Goal: Check status: Check status

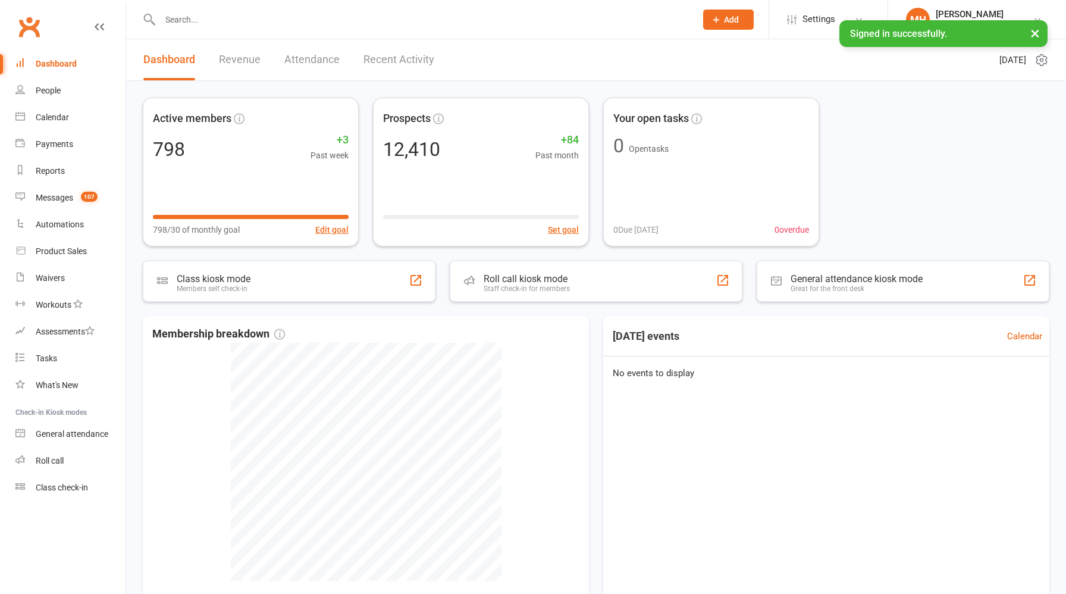
click at [250, 59] on link "Revenue" at bounding box center [240, 59] width 42 height 41
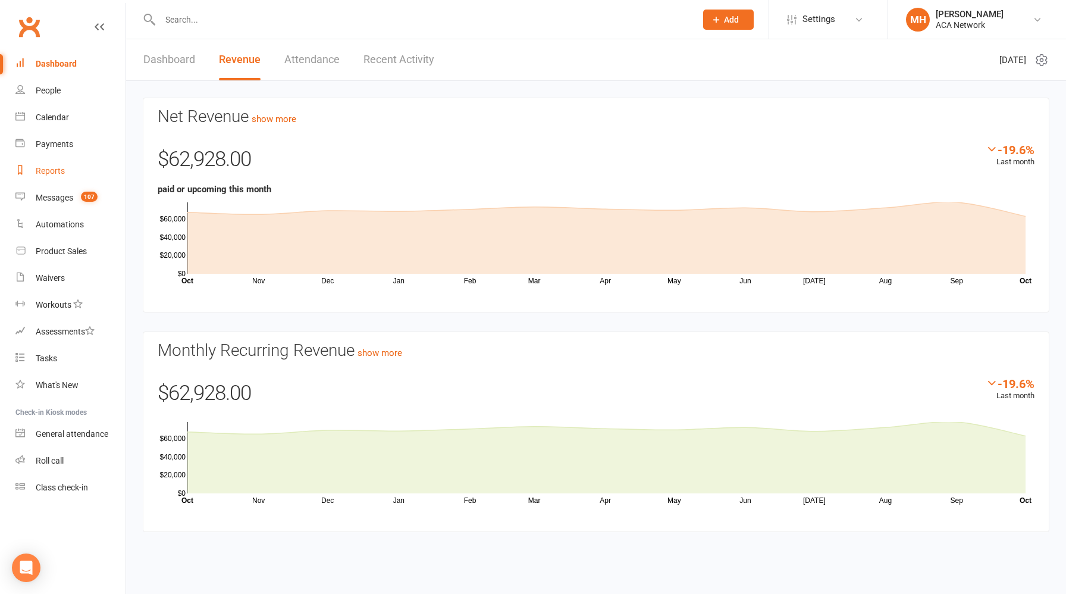
click at [52, 172] on div "Reports" at bounding box center [50, 171] width 29 height 10
select select "100"
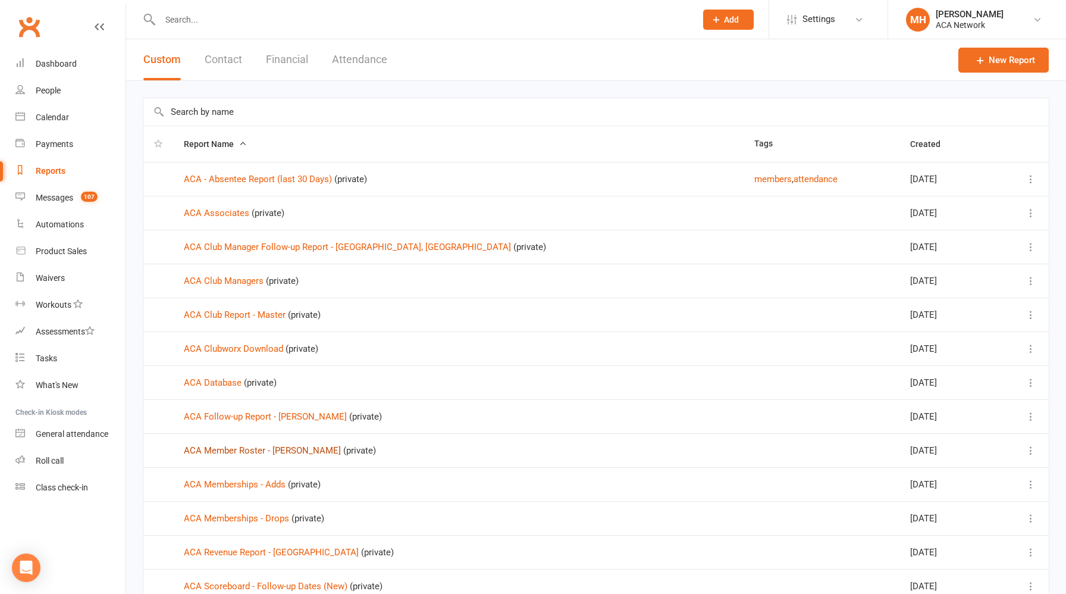
click at [250, 452] on link "ACA Member Roster - [PERSON_NAME]" at bounding box center [262, 450] width 157 height 11
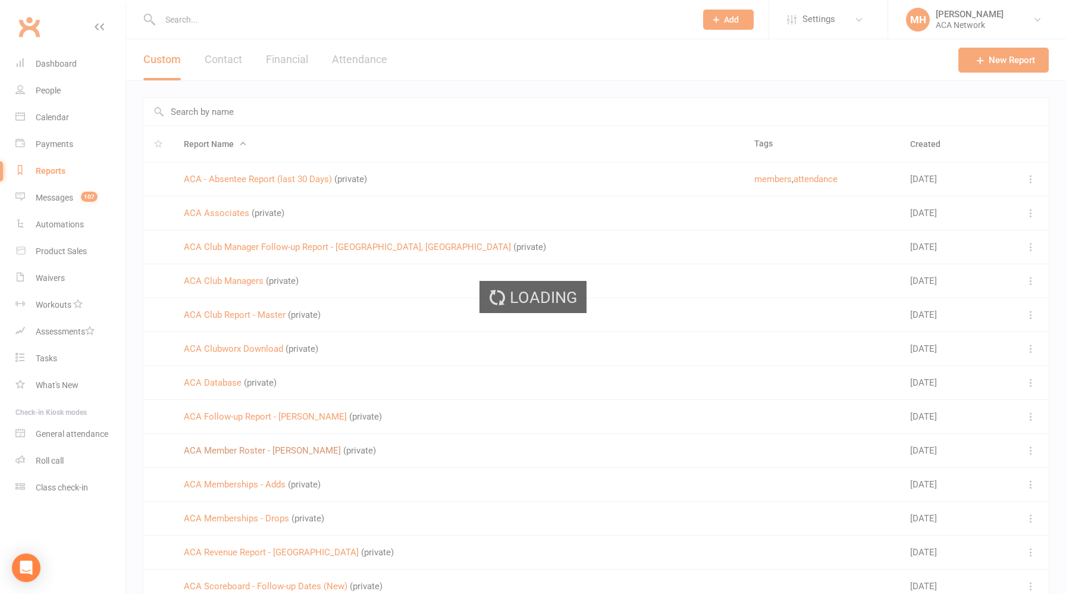
click at [250, 452] on div "Loading" at bounding box center [533, 297] width 1066 height 594
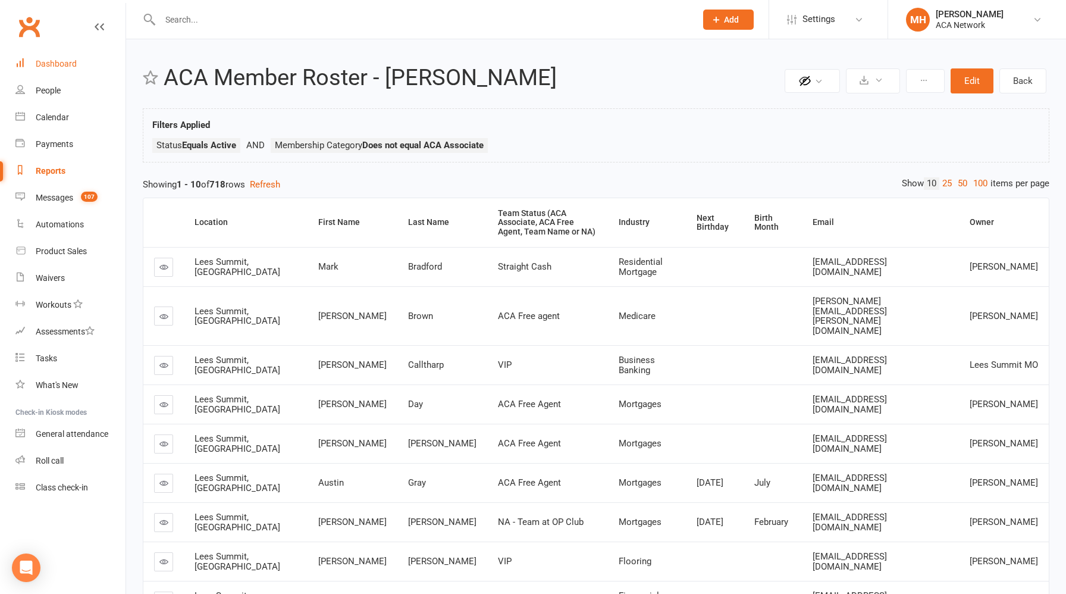
click at [57, 68] on link "Dashboard" at bounding box center [70, 64] width 110 height 27
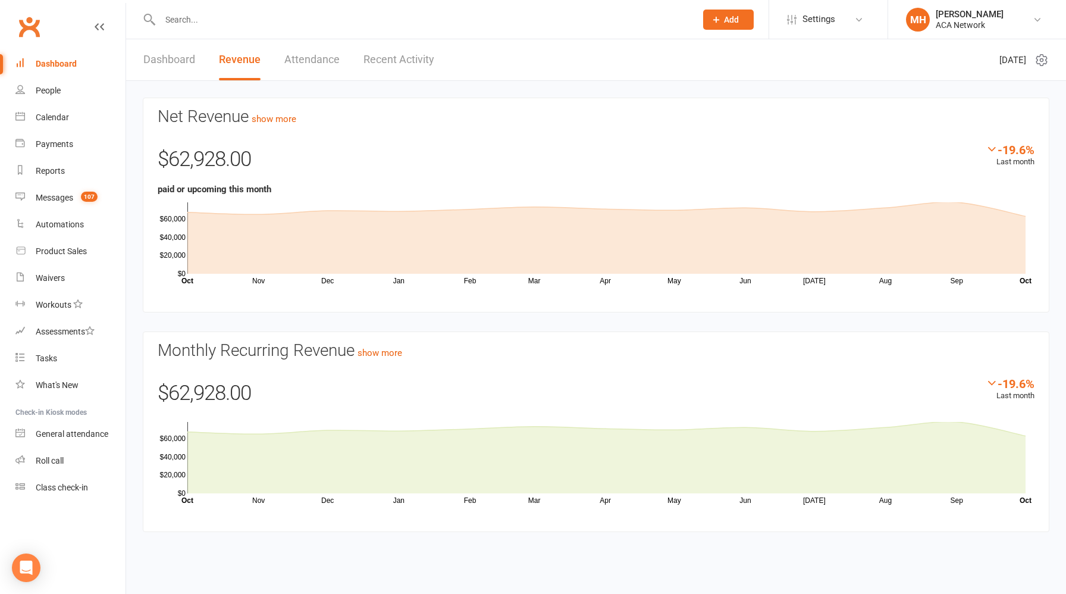
click at [325, 29] on div at bounding box center [415, 19] width 545 height 39
click at [324, 23] on input "text" at bounding box center [421, 19] width 531 height 17
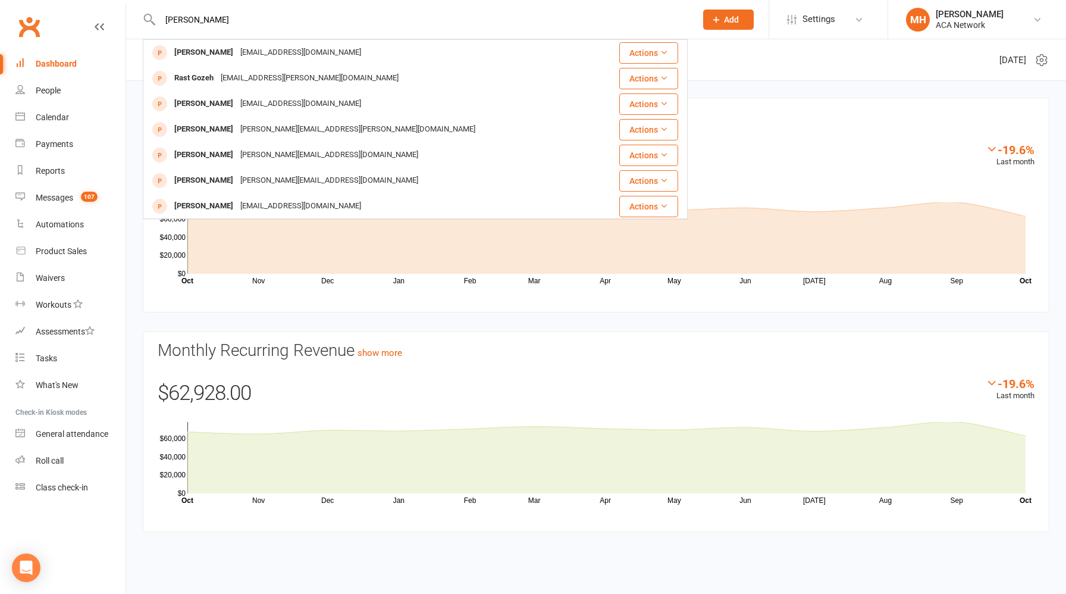
type input "[PERSON_NAME]"
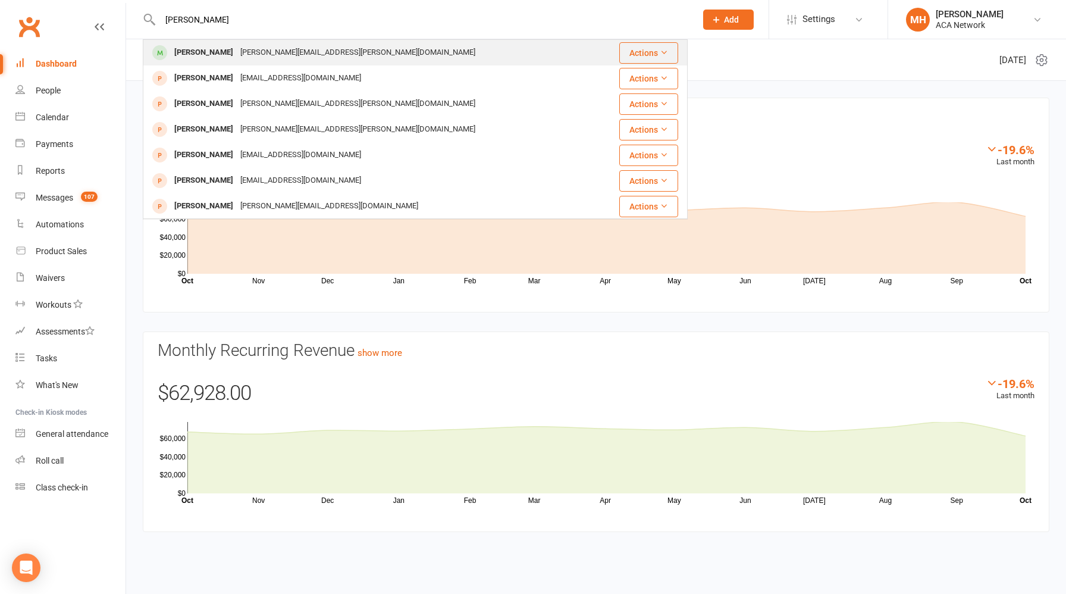
click at [275, 52] on div "[PERSON_NAME][EMAIL_ADDRESS][PERSON_NAME][DOMAIN_NAME]" at bounding box center [358, 52] width 242 height 17
click at [0, 0] on div "Loading" at bounding box center [0, 0] width 0 height 0
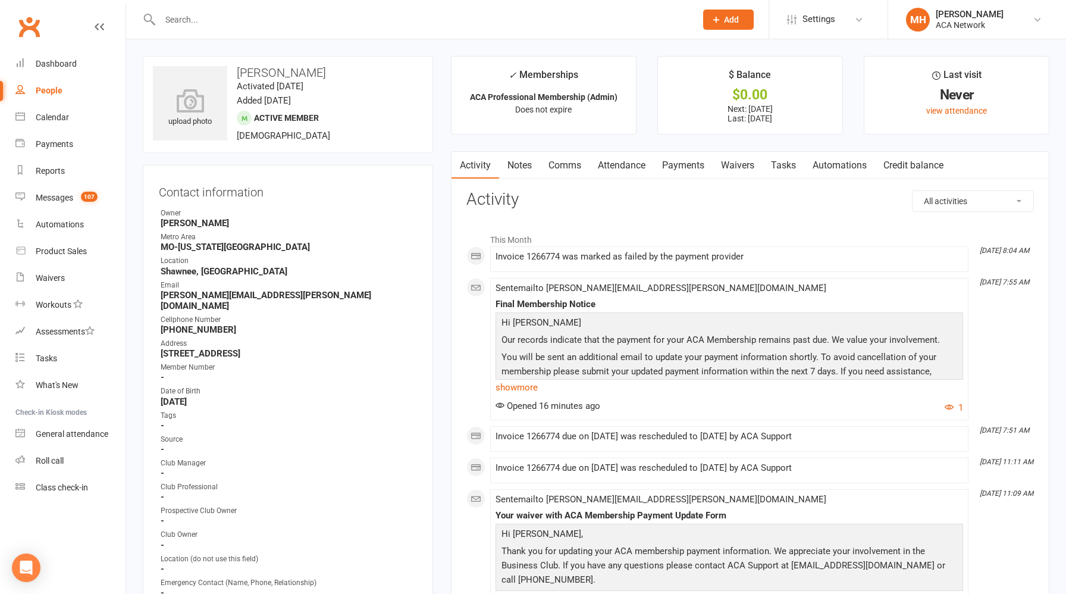
click at [694, 161] on link "Payments" at bounding box center [683, 165] width 59 height 27
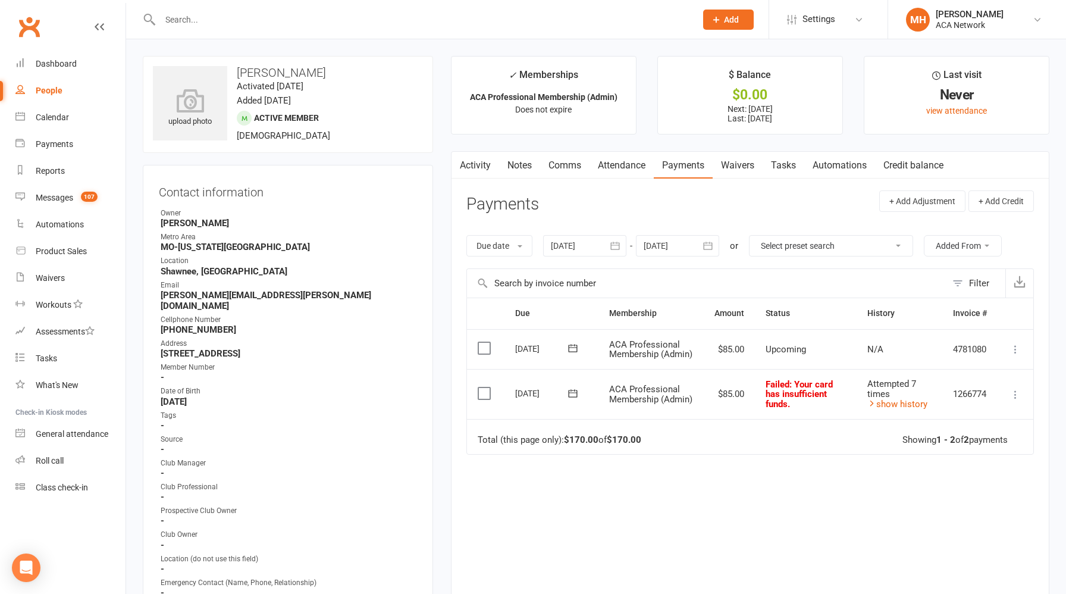
click at [593, 246] on div at bounding box center [584, 245] width 83 height 21
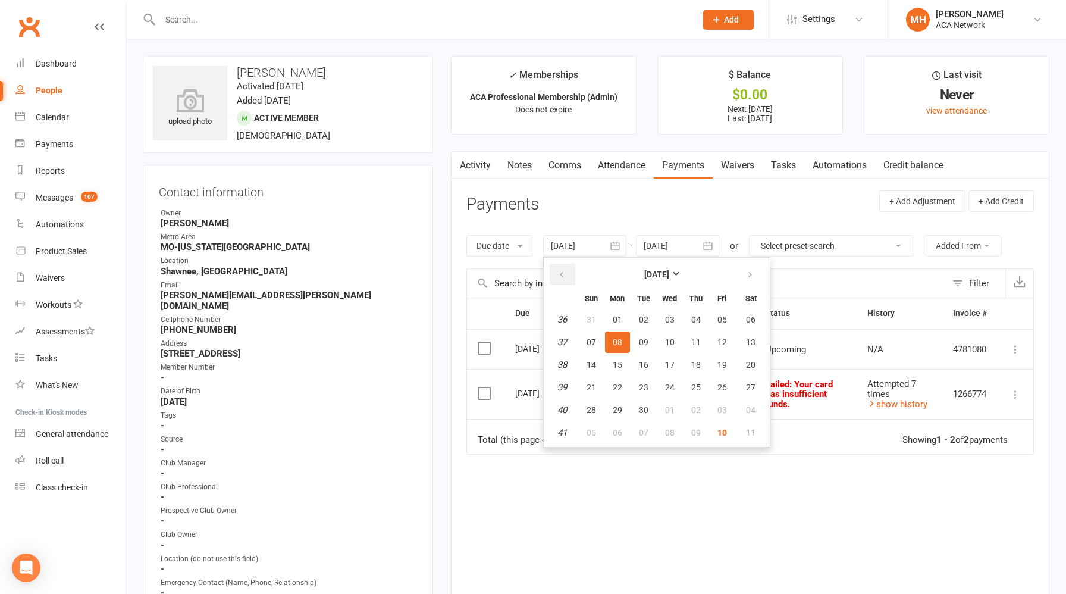
click at [566, 273] on icon "button" at bounding box center [561, 275] width 8 height 10
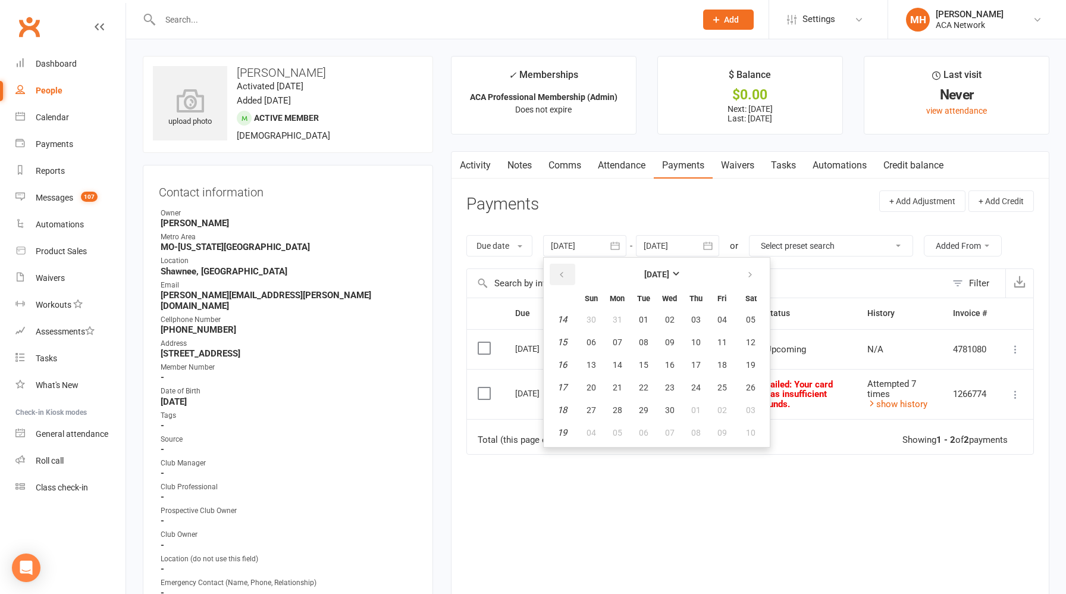
click at [566, 273] on icon "button" at bounding box center [561, 275] width 8 height 10
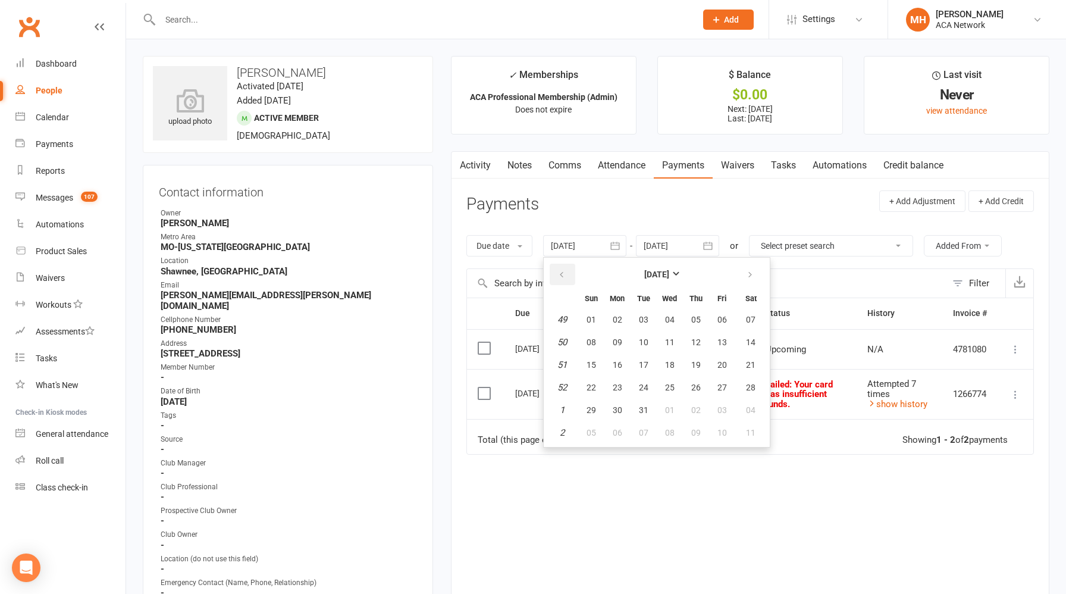
click at [566, 273] on icon "button" at bounding box center [561, 275] width 8 height 10
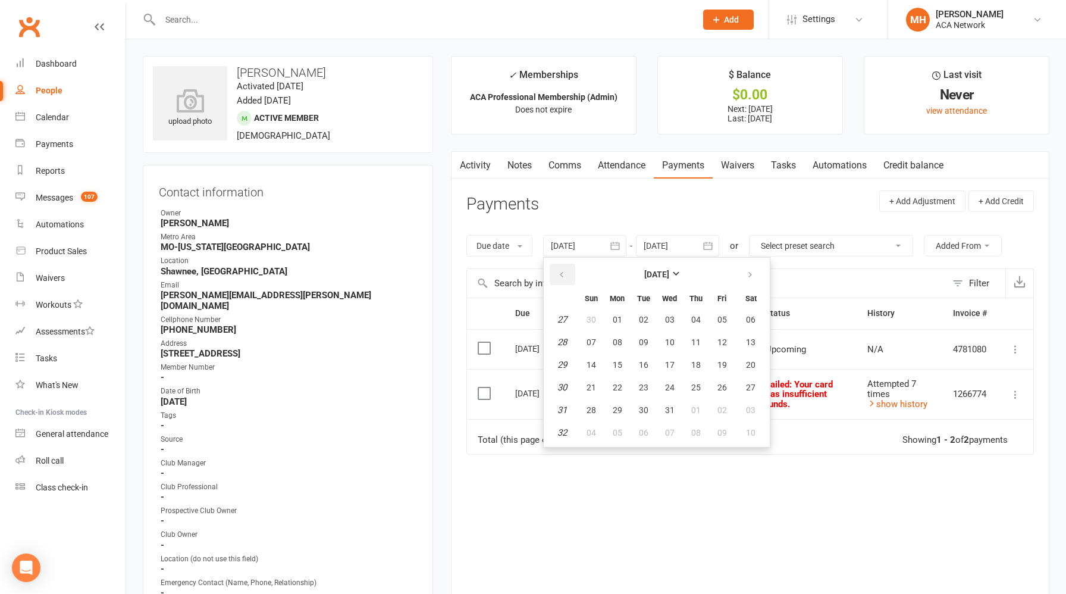
click at [566, 273] on icon "button" at bounding box center [561, 275] width 8 height 10
click at [622, 320] on span "01" at bounding box center [618, 320] width 10 height 10
type input "[DATE]"
